Goal: Information Seeking & Learning: Learn about a topic

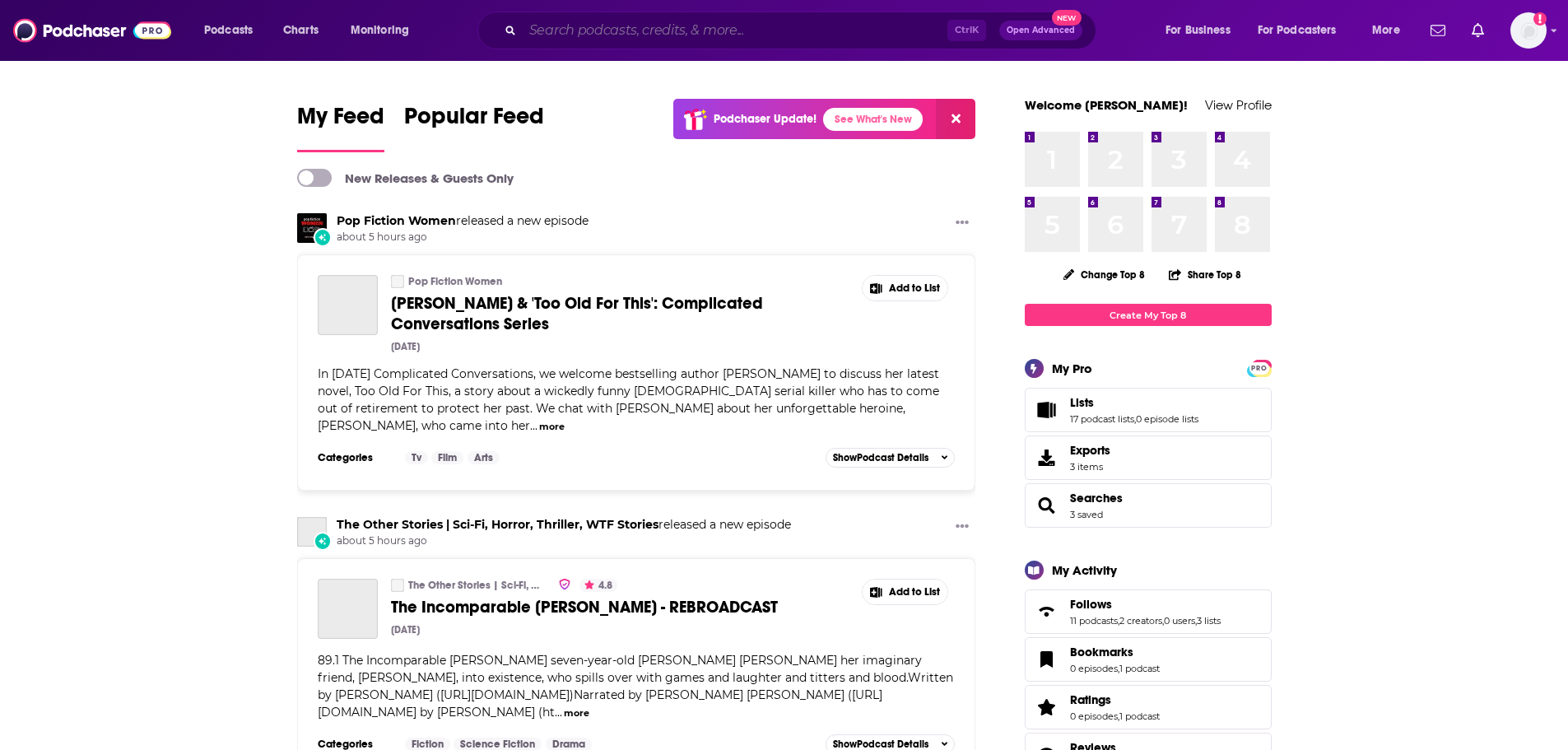
click at [627, 29] on input "Search podcasts, credits, & more..." at bounding box center [734, 30] width 425 height 26
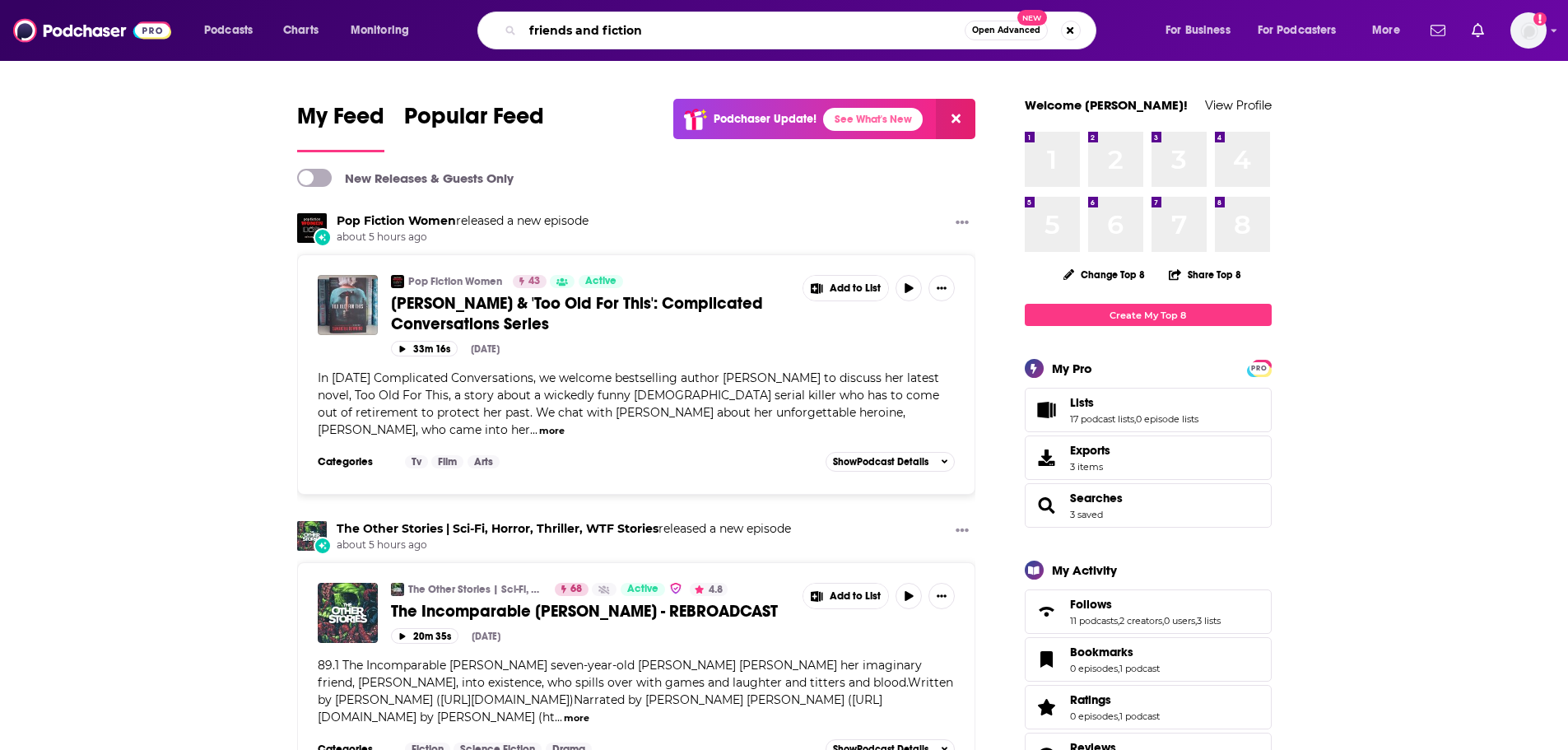
type input "friends and fiction"
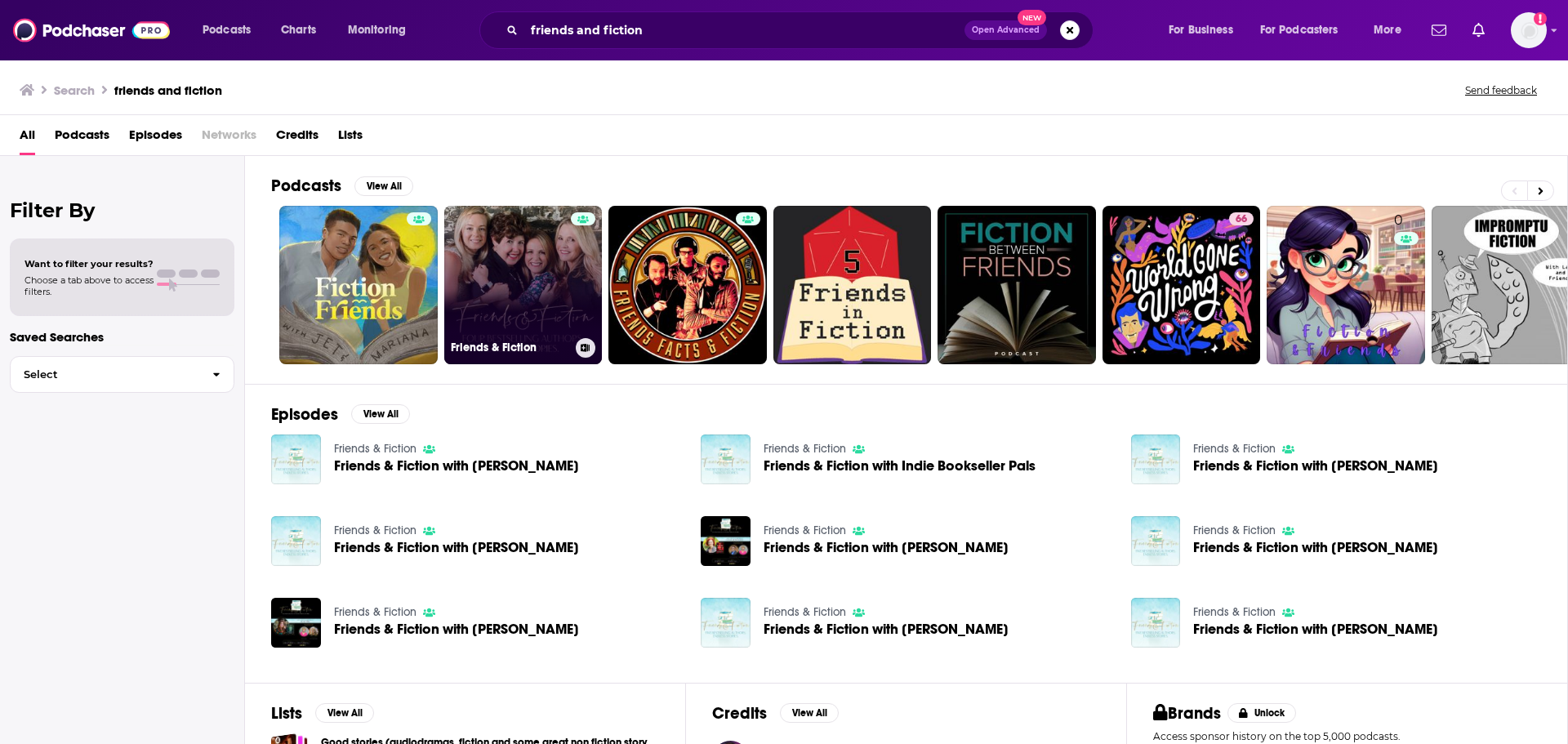
click at [541, 290] on link "Friends & Fiction" at bounding box center [523, 285] width 158 height 158
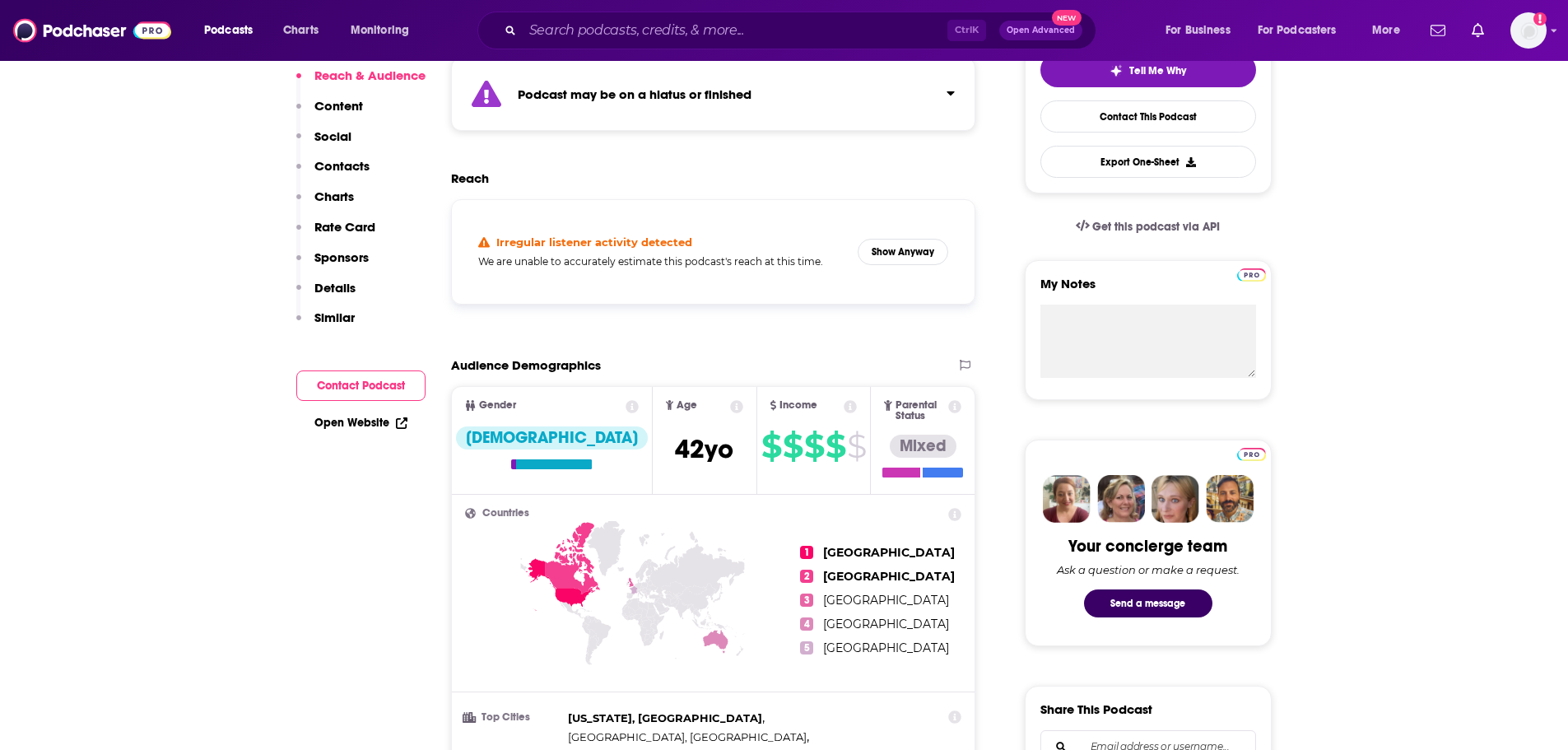
scroll to position [412, 0]
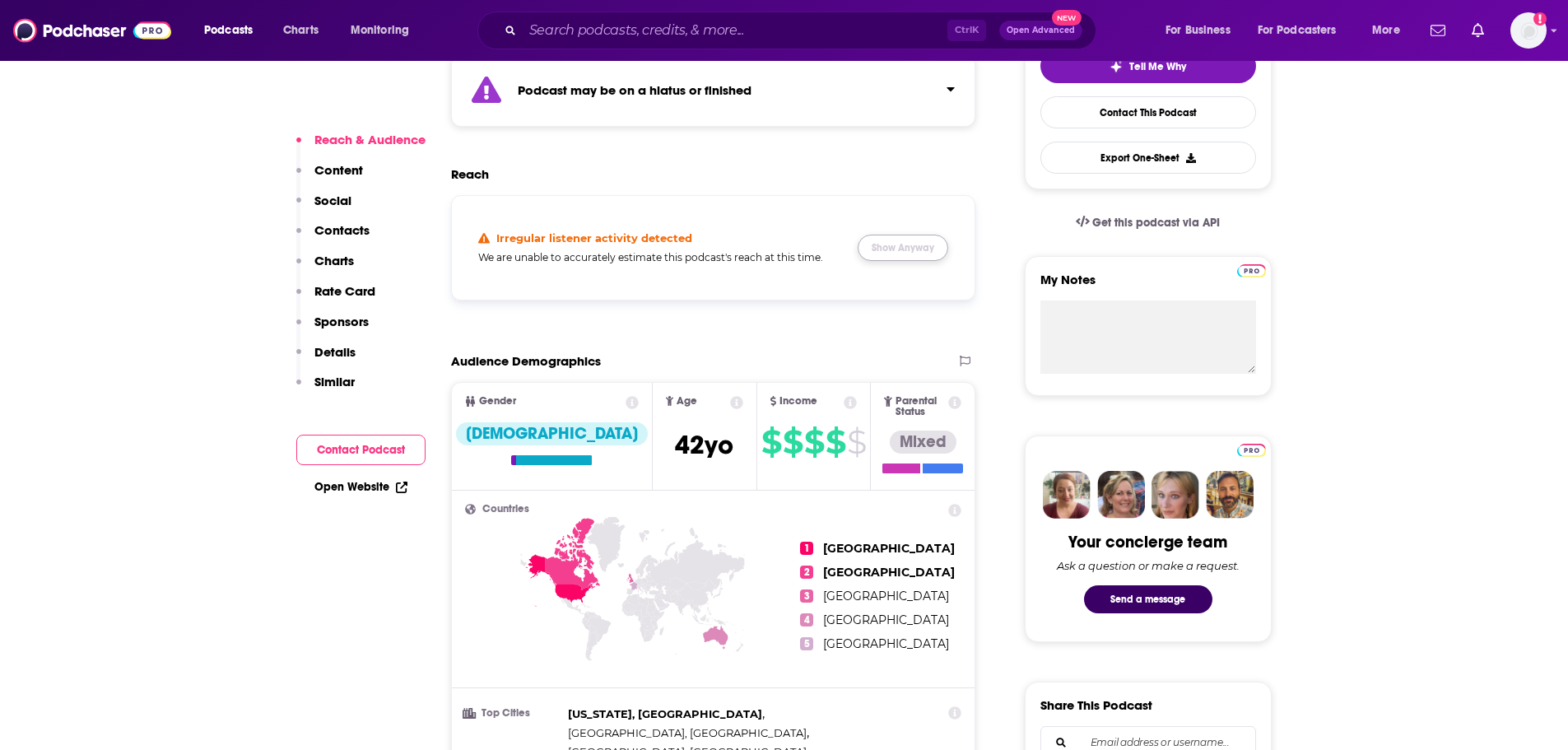
click at [938, 247] on button "Show Anyway" at bounding box center [903, 247] width 90 height 26
